Goal: Navigation & Orientation: Find specific page/section

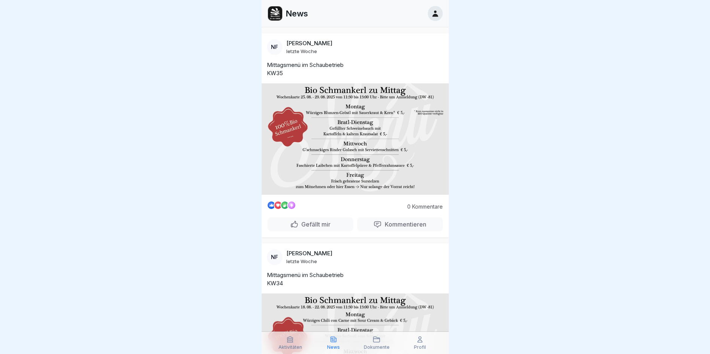
click at [419, 113] on img at bounding box center [354, 138] width 187 height 111
click at [327, 118] on img at bounding box center [354, 138] width 187 height 111
click at [511, 178] on div at bounding box center [355, 177] width 710 height 354
